Goal: Transaction & Acquisition: Register for event/course

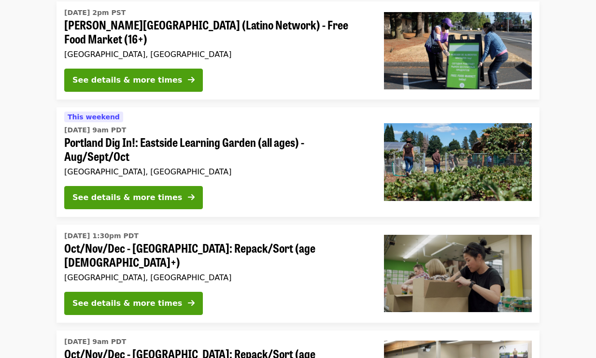
scroll to position [1207, 0]
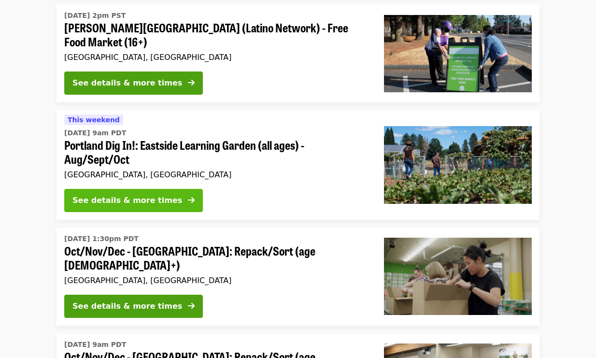
click at [132, 198] on div "See details & more times" at bounding box center [127, 200] width 110 height 12
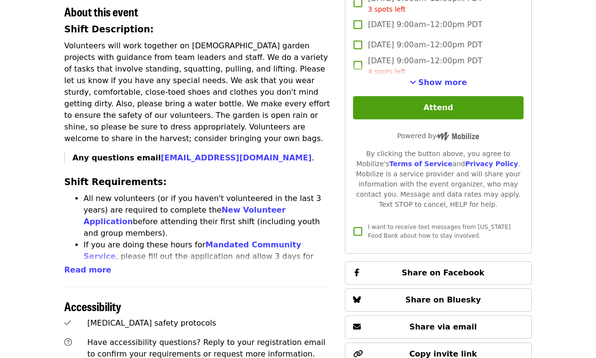
scroll to position [386, 0]
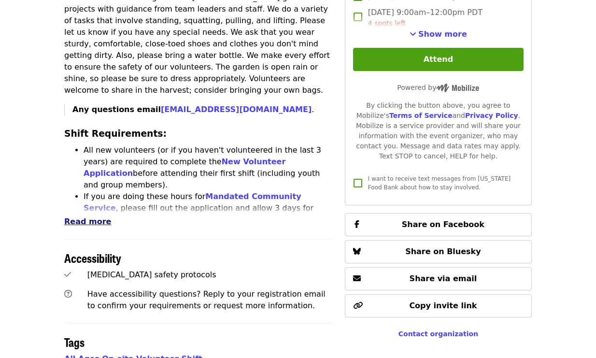
click at [78, 217] on span "Read more" at bounding box center [87, 221] width 47 height 9
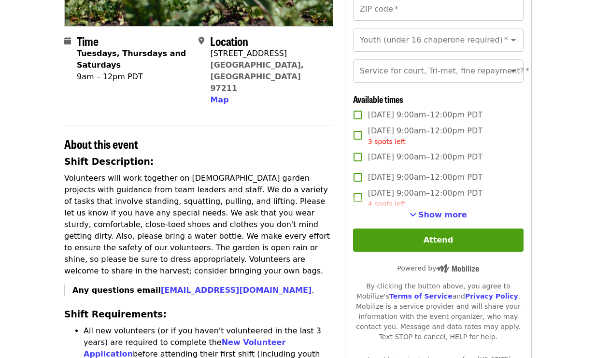
scroll to position [193, 0]
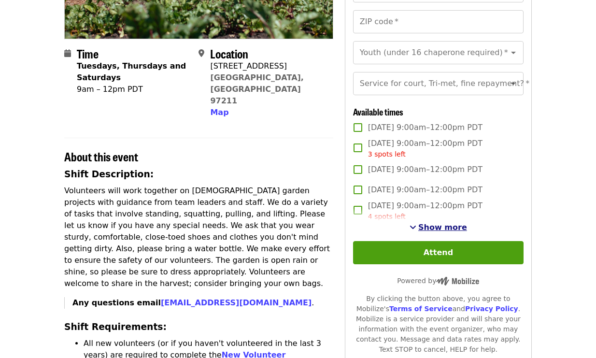
click at [454, 232] on span "Show more" at bounding box center [442, 226] width 49 height 9
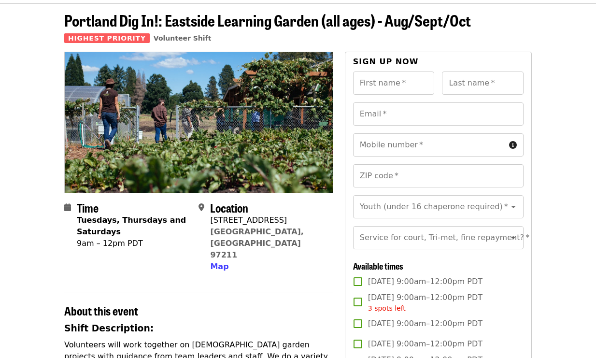
scroll to position [0, 0]
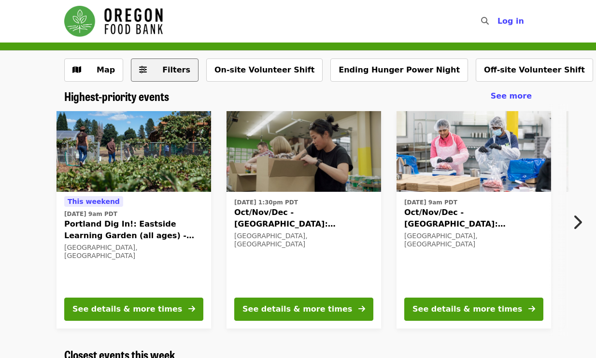
click at [167, 74] on span "Filters" at bounding box center [176, 69] width 28 height 9
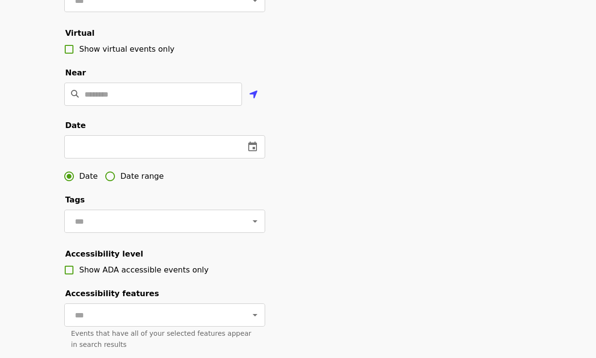
scroll to position [193, 0]
click at [253, 151] on icon "change date" at bounding box center [252, 146] width 9 height 10
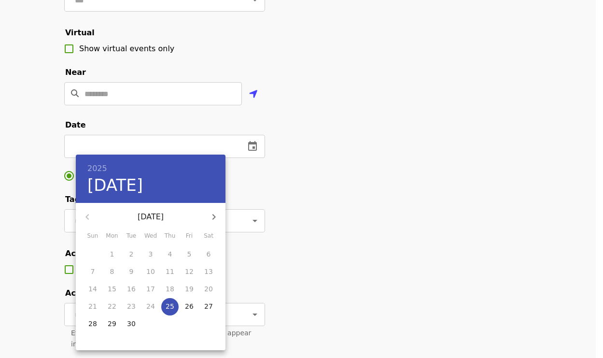
click at [216, 218] on icon "button" at bounding box center [214, 217] width 12 height 12
click at [212, 291] on span "18" at bounding box center [208, 289] width 17 height 10
type input "**********"
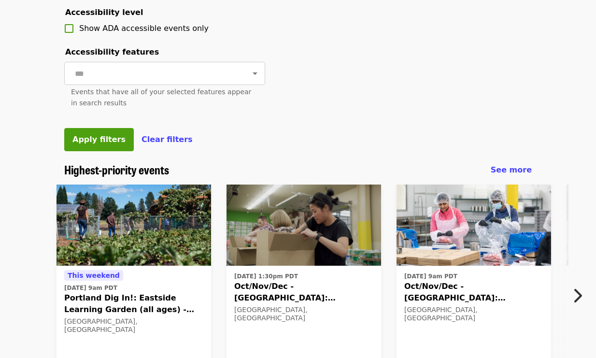
scroll to position [434, 0]
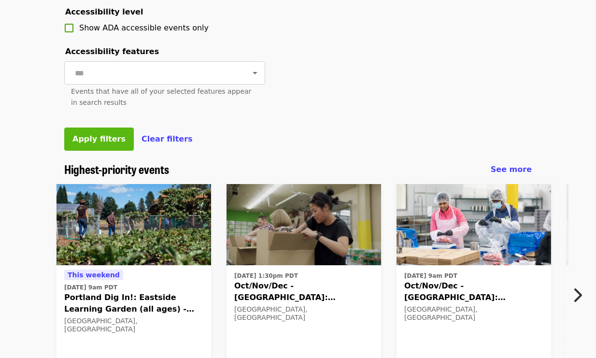
click at [109, 143] on span "Apply filters" at bounding box center [98, 138] width 53 height 9
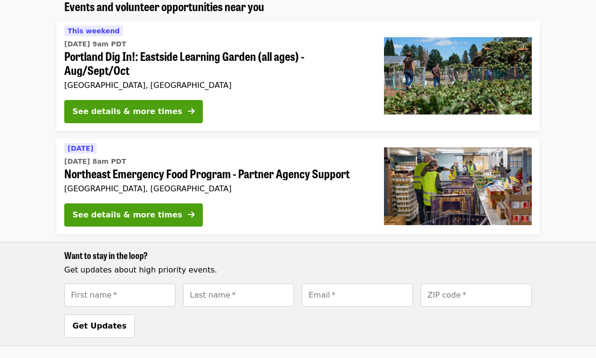
scroll to position [97, 0]
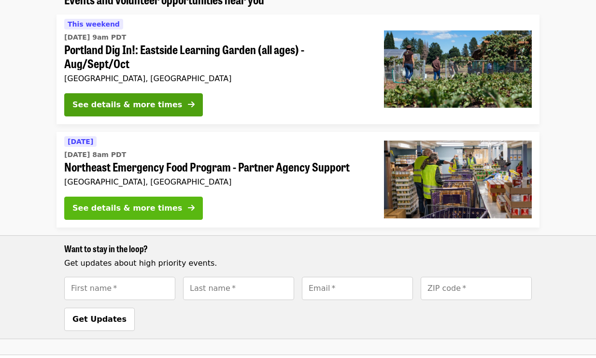
click at [85, 213] on div "See details & more times" at bounding box center [127, 208] width 110 height 12
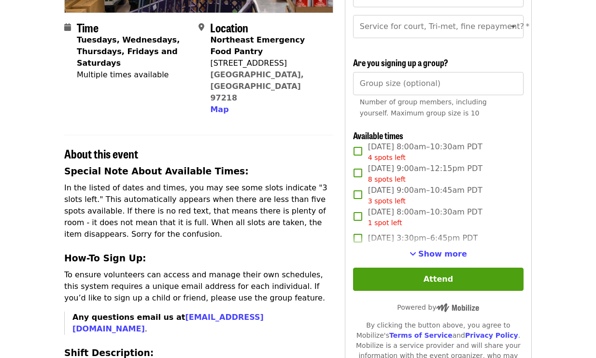
scroll to position [241, 0]
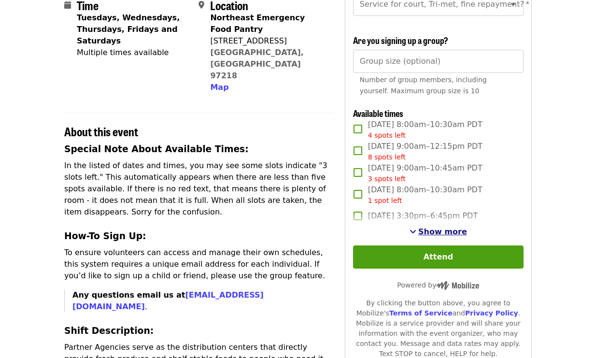
click at [447, 236] on span "Show more" at bounding box center [442, 231] width 49 height 9
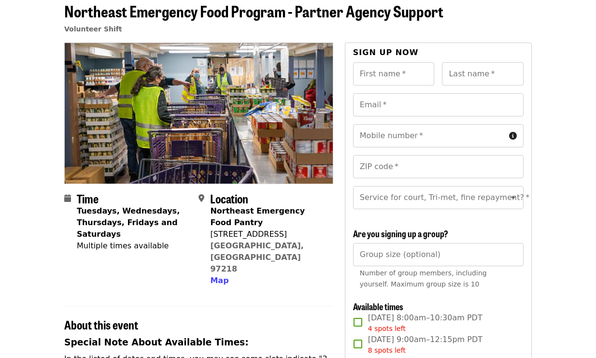
scroll to position [0, 0]
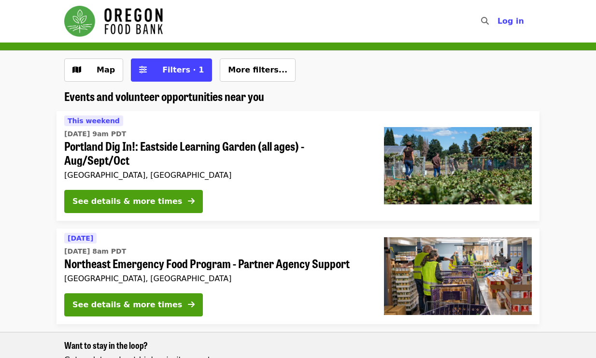
scroll to position [97, 0]
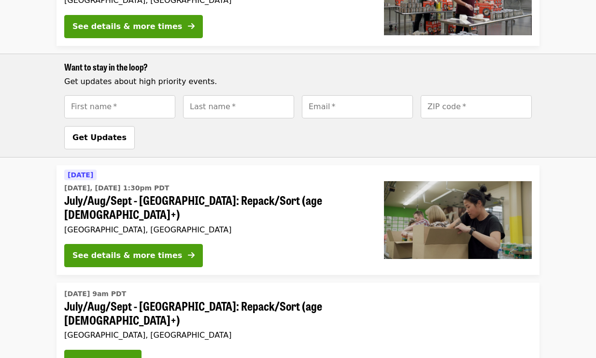
scroll to position [1333, 0]
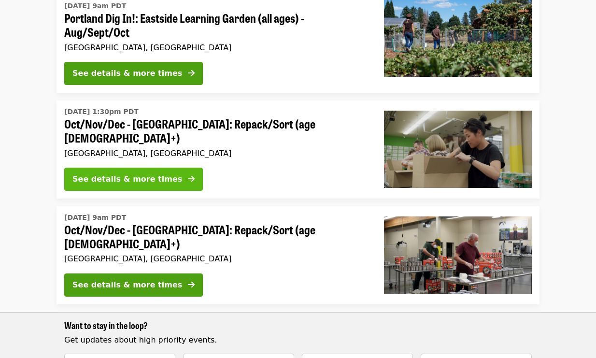
click at [113, 174] on div "See details & more times" at bounding box center [127, 179] width 110 height 12
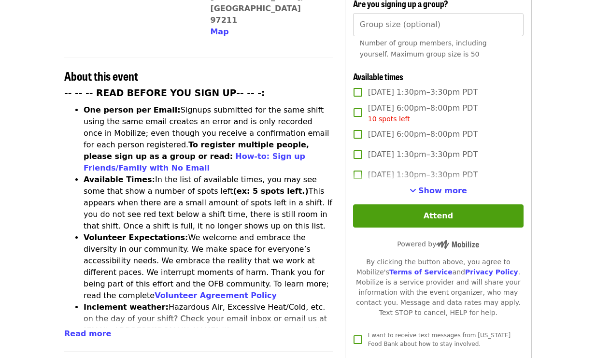
scroll to position [338, 0]
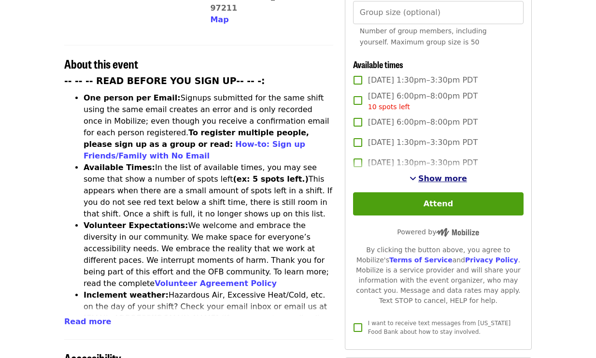
click at [435, 178] on span "Show more" at bounding box center [442, 178] width 49 height 9
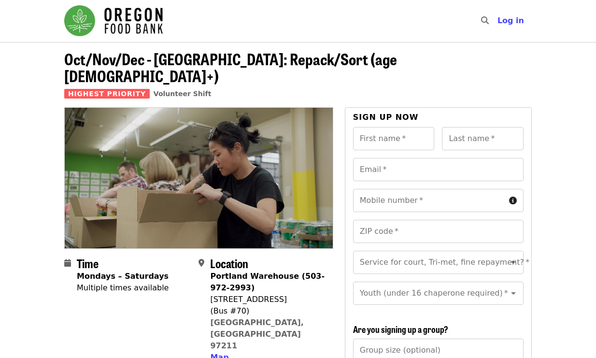
scroll to position [0, 0]
